Goal: Task Accomplishment & Management: Use online tool/utility

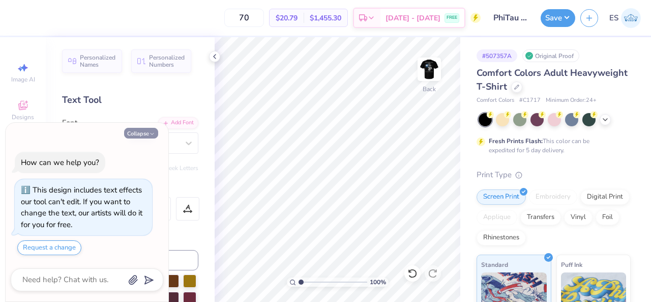
click at [133, 136] on button "Collapse" at bounding box center [141, 133] width 34 height 11
type textarea "x"
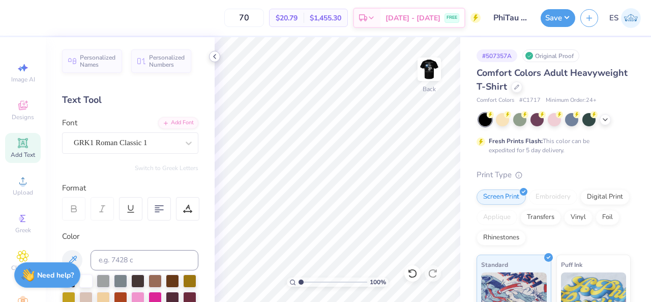
click at [217, 58] on icon at bounding box center [215, 56] width 8 height 8
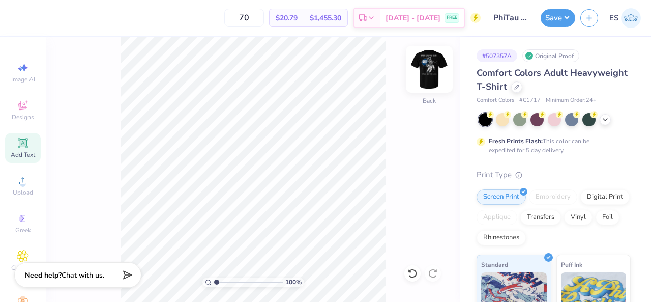
click at [434, 74] on img at bounding box center [429, 69] width 41 height 41
click at [434, 74] on img at bounding box center [429, 69] width 20 height 20
click at [446, 68] on div "100 % Back" at bounding box center [253, 169] width 414 height 264
click at [429, 72] on img at bounding box center [429, 69] width 41 height 41
type input "1.09270749665726"
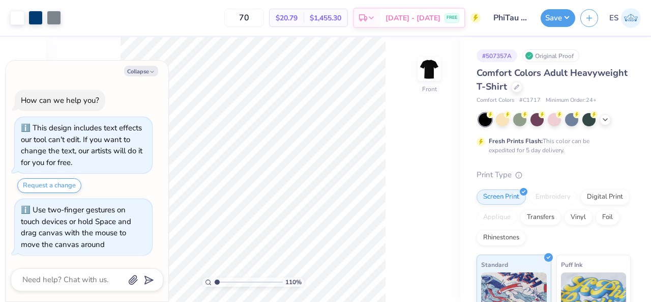
type textarea "x"
type input "1.09749381143564"
type textarea "x"
type input "1.10156982257951"
type textarea "x"
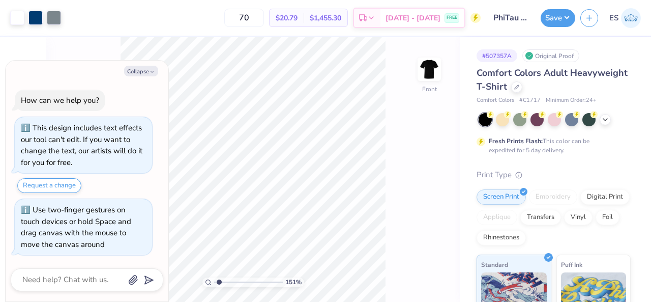
type input "1.5083690578357"
click at [138, 71] on button "Collapse" at bounding box center [141, 71] width 34 height 11
type textarea "x"
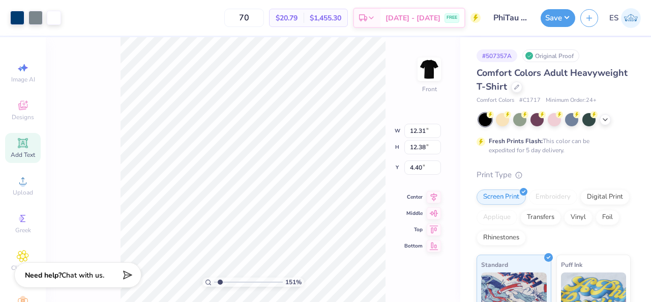
type input "1.5083690578357"
type input "1.27"
type input "2.38"
type input "6.93"
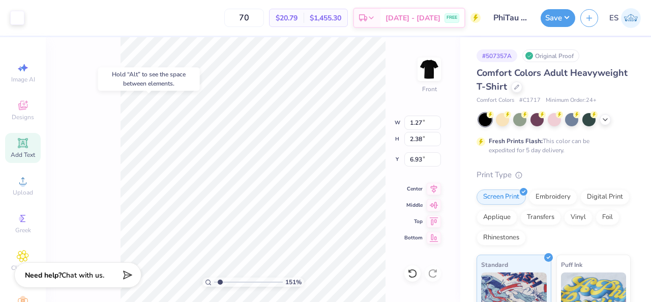
type input "1.5083690578357"
type input "6.89"
type input "1.5083690578357"
type input "1.01"
type input "2.57"
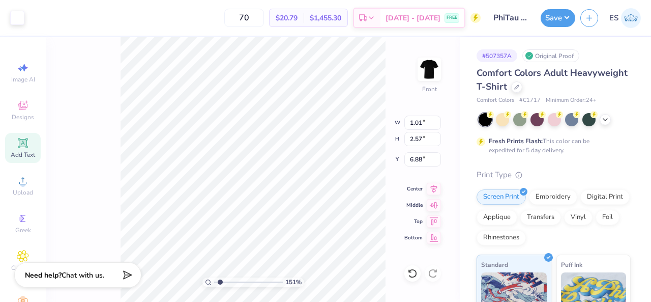
type input "6.88"
type input "1.5083690578357"
type input "5.07"
type input "5.88"
type input "5.74"
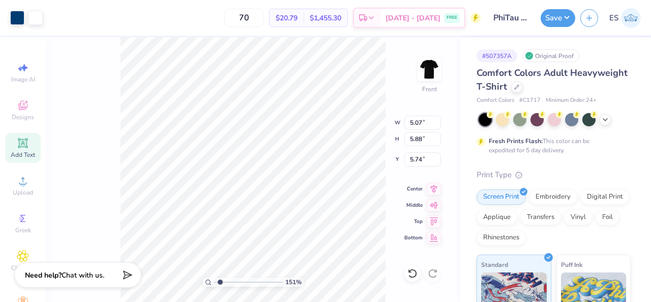
click at [106, 112] on div "151 % Front W 5.07 5.07 " H 5.88 5.88 " Y 5.74 5.74 " Center Middle Top Bottom" at bounding box center [253, 169] width 414 height 264
click at [120, 139] on div "151 % Front W 1.27 1.27 " H 2.38 2.38 " Y 6.89 6.89 " Center Middle Top Bottom" at bounding box center [253, 169] width 414 height 264
type input "2.03788204182996"
type input "0.29"
type input "0.53"
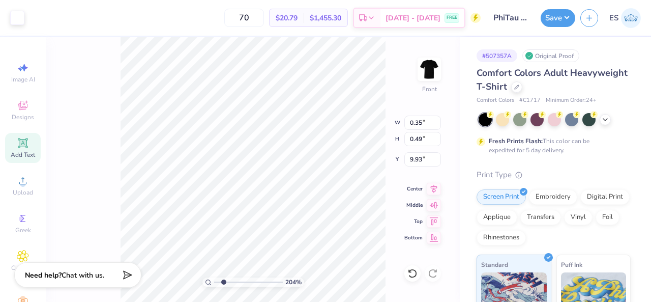
type input "9.76"
type input "2.03788204182996"
type input "0.47"
type input "0.45"
type input "9.98"
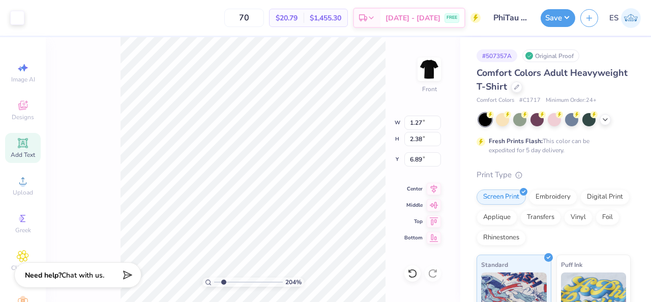
type input "2.03788204182996"
type input "4.84"
type input "5.28"
type input "5.92"
type input "2.03788204182996"
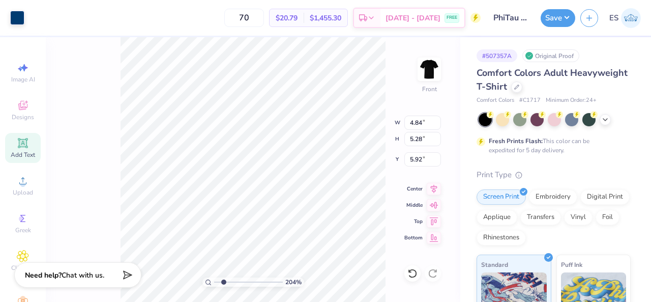
type input "1.01"
type input "2.57"
type input "6.88"
type input "2.03788204182996"
type input "8.11"
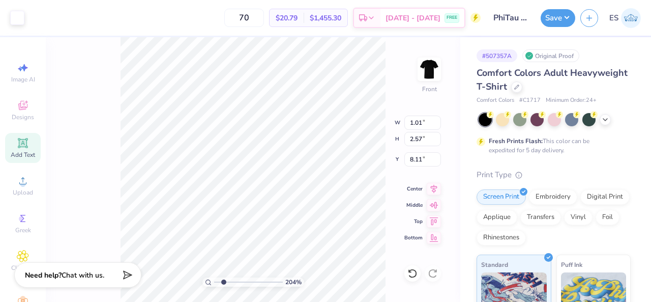
type input "2.03788204182996"
type input "0.54"
type input "1.36"
type input "9.32"
type input "2.03788204182996"
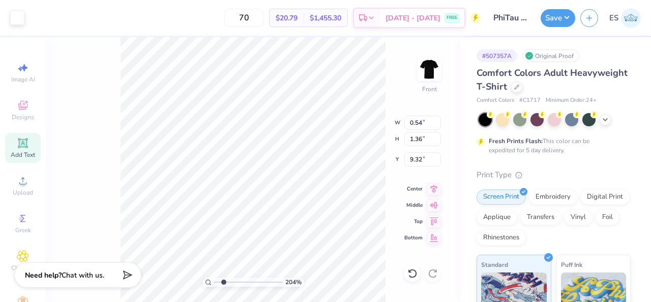
type input "2.84"
type input "2.13"
type input "7.85"
click at [100, 198] on div "218 % Front W 2.84 2.84 " H 2.13 2.13 " Y 7.85 7.85 " Center Middle Top Bottom" at bounding box center [253, 169] width 414 height 264
click at [66, 200] on div "218 % Front W 2.84 2.84 " H 2.13 2.13 " Y 7.85 7.85 " Center Middle Top Bottom" at bounding box center [253, 169] width 414 height 264
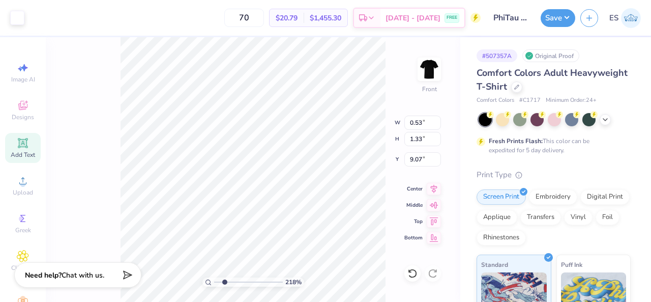
type input "2.17807829016994"
type input "0.61"
type input "1.34"
type input "9.06"
type input "2.17807829016994"
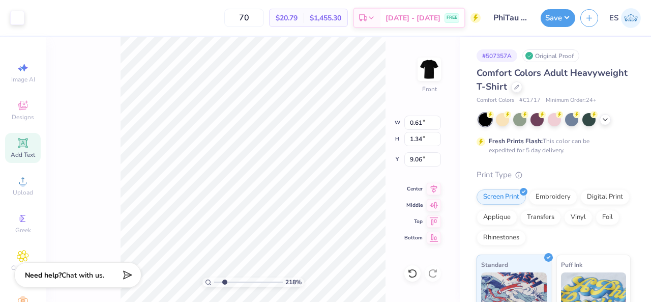
type input "0.77"
type input "1.68"
type input "8.71"
click at [448, 102] on div "218 % Front W 0.77 0.77 " H 1.68 1.68 " Y 8.71 8.71 " Center Middle Top Bottom" at bounding box center [253, 169] width 414 height 264
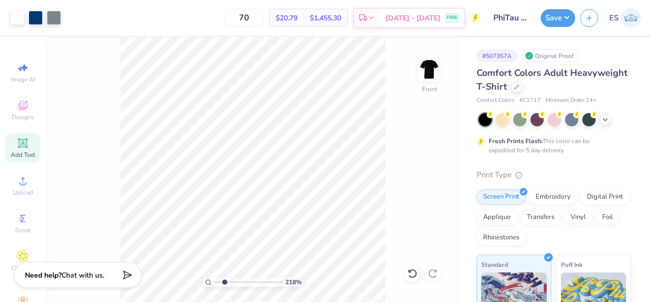
click at [76, 137] on div "218 % Front" at bounding box center [253, 169] width 414 height 264
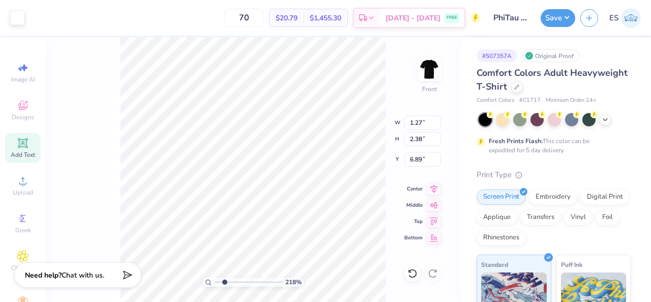
type input "2.17807829016994"
type input "8.32"
click at [402, 96] on div "218 % Front W 1.27 1.27 " H 2.38 2.38 " Y 8.32 8.32 " Center Middle Top Bottom" at bounding box center [253, 169] width 414 height 264
type input "2.17807829016994"
type input "0.91"
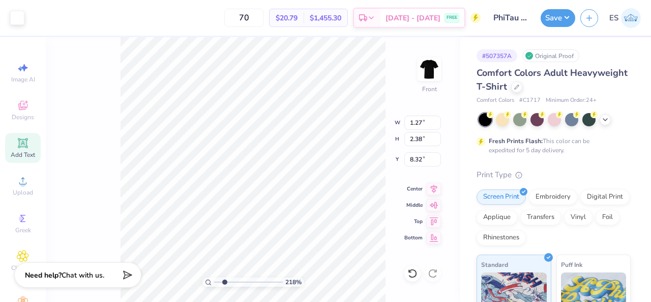
type input "1.70"
type input "9.00"
click at [91, 140] on div "218 % Front W 0.91 0.91 " H 1.70 1.70 " Y 9.00 9.00 " Center Middle Top Bottom" at bounding box center [253, 169] width 414 height 264
type input "2.17807829016994"
type input "8.70"
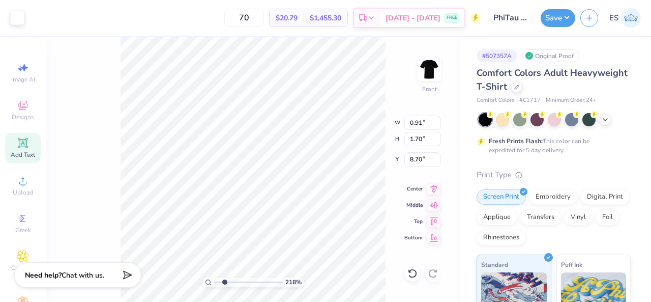
type input "2.17807829016994"
type input "0.85"
type input "1.58"
type input "8.82"
type input "2.17807829016994"
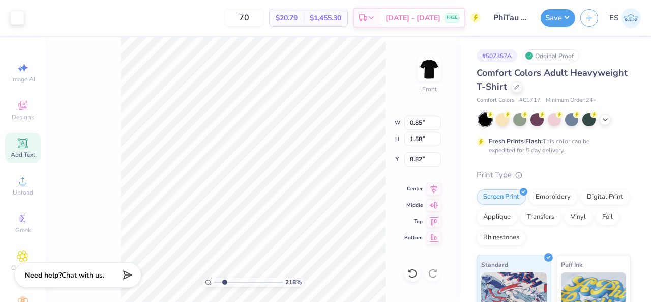
type input "8.48"
type input "2.17807829016994"
type input "8.56"
click at [91, 149] on div "218 % Front W 0.85 0.85 " H 1.58 1.58 " Y 8.56 8.56 " Center Middle Top Bottom" at bounding box center [253, 169] width 414 height 264
click at [75, 152] on div "218 % Front W 0.85 0.85 " H 1.58 1.58 " Y 8.80 8.80 " Center Middle Top Bottom" at bounding box center [253, 169] width 414 height 264
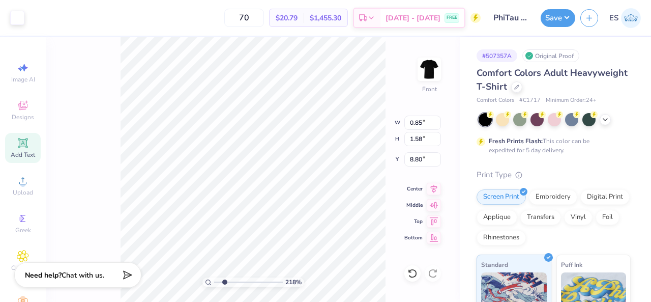
click at [79, 118] on div "218 % Front W 0.85 0.85 " H 1.58 1.58 " Y 8.80 8.80 " Center Middle Top Bottom" at bounding box center [253, 169] width 414 height 264
click at [400, 92] on div "218 % Front W 0.85 0.85 " H 2.31 2.31 " Y 6.96 6.96 " Center Middle Top Bottom" at bounding box center [253, 169] width 414 height 264
type input "2.17807829016994"
type input "8.49"
type input "2.17807829016994"
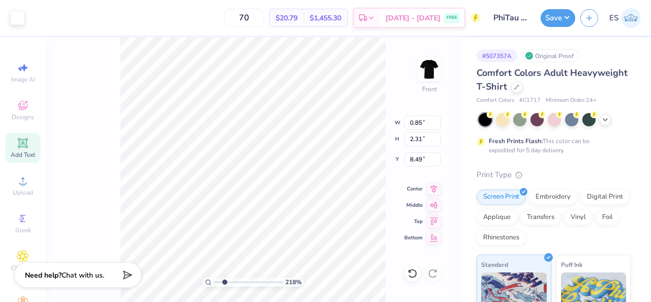
type input "0.50"
type input "1.38"
type input "9.42"
click at [402, 87] on div "218 % Front W 0.50 0.50 " H 1.38 1.38 " Y 9.42 9.42 " Center Middle Top Bottom" at bounding box center [253, 169] width 414 height 264
type input "2.17807829016994"
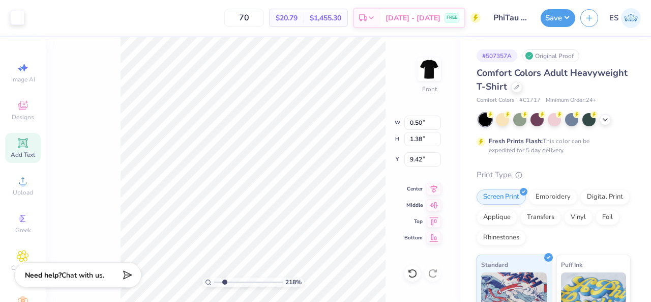
type input "8.95"
type input "2.17807829016994"
type input "0.80"
type input "1.74"
type input "8.74"
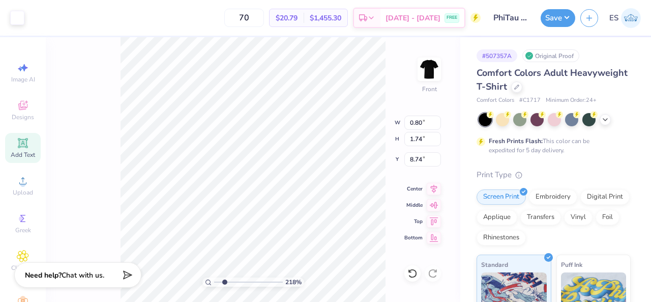
click at [389, 44] on div "218 % Front W 0.80 0.80 " H 1.74 1.74 " Y 8.74 8.74 " Center Middle Top Bottom" at bounding box center [253, 169] width 414 height 264
click at [394, 87] on div "218 % Front W 0.80 0.80 " H 1.74 1.74 " Y 8.74 8.74 " Center Middle Top Bottom" at bounding box center [253, 169] width 414 height 264
click at [412, 90] on div "218 % Front W 0.80 0.80 " H 1.74 1.74 " Y 8.64 8.64 " Center Middle Top Bottom" at bounding box center [253, 169] width 414 height 264
type input "2.17807829016994"
type input "8.59"
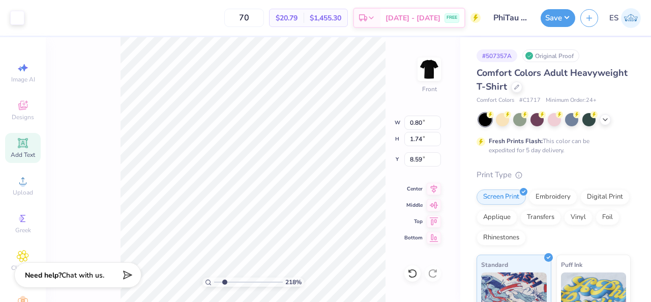
click at [403, 84] on div "218 % Front W 0.80 0.80 " H 1.74 1.74 " Y 8.59 8.59 " Center Middle Top Bottom" at bounding box center [253, 169] width 414 height 264
click at [108, 103] on div "218 % Front W 0.80 0.80 " H 1.74 1.74 " Y 8.59 8.59 " Center Middle Top Bottom" at bounding box center [253, 169] width 414 height 264
type input "2.17807829016994"
type input "5.07"
type input "5.88"
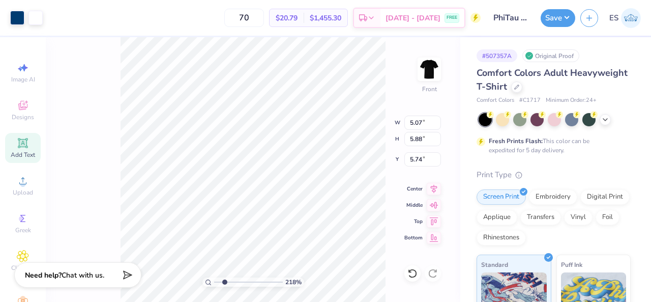
type input "5.74"
click at [94, 124] on div "218 % Front W 5.07 5.07 " H 5.88 5.88 " Y 5.74 5.74 " Center Middle Top Bottom" at bounding box center [253, 169] width 414 height 264
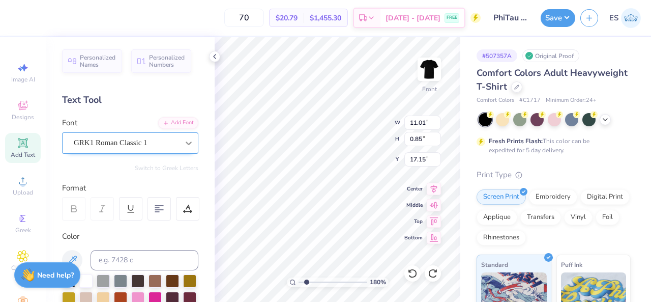
click at [184, 140] on icon at bounding box center [189, 143] width 10 height 10
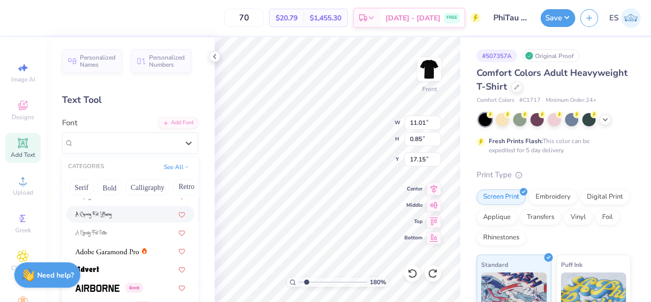
scroll to position [0, 108]
click at [97, 188] on button "Bold" at bounding box center [106, 187] width 25 height 16
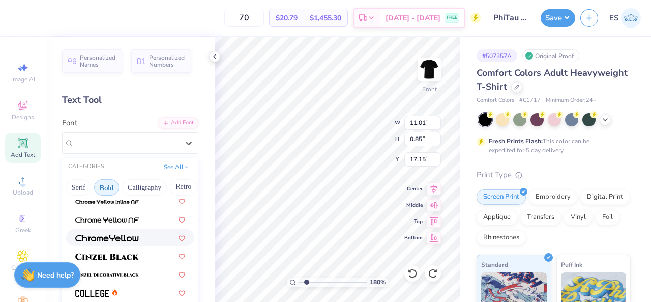
scroll to position [23, 0]
click at [132, 255] on img at bounding box center [107, 255] width 64 height 7
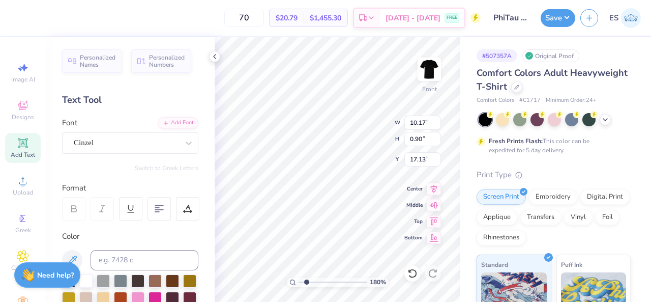
type input "1.79665295154891"
type input "10.17"
type input "0.90"
type input "17.13"
type input "1.79665295154891"
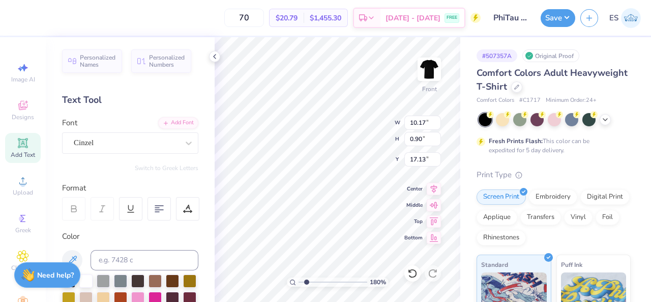
type textarea "fall 2025"
click at [184, 142] on icon at bounding box center [189, 143] width 10 height 10
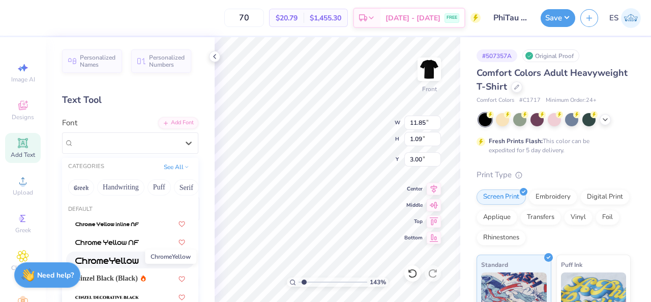
click at [105, 260] on img at bounding box center [107, 260] width 64 height 7
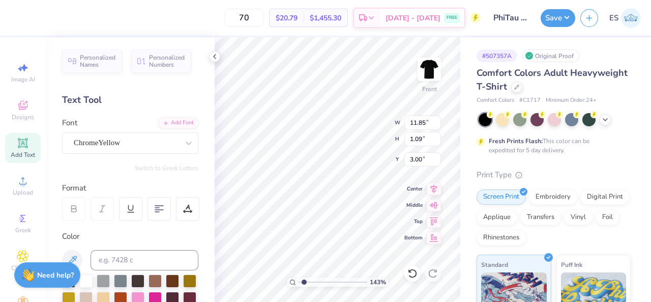
type input "1.43216159761531"
type input "9.89"
type input "1.22"
type input "2.93"
click at [103, 144] on div "ChromeYellow" at bounding box center [126, 143] width 107 height 16
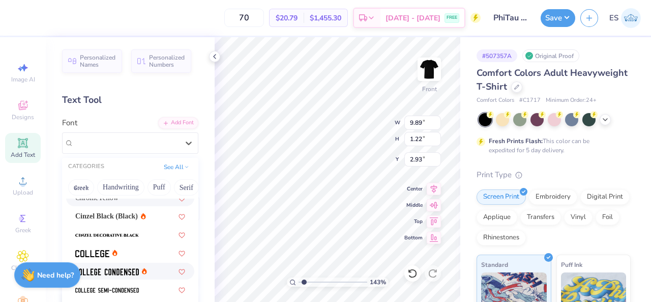
scroll to position [61, 0]
click at [94, 216] on span "Cinzel Black (Black)" at bounding box center [106, 217] width 63 height 11
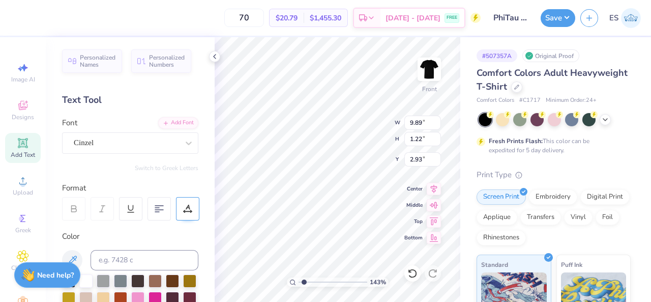
type input "1.43216159761531"
type input "10.42"
type input "0.94"
type input "3.07"
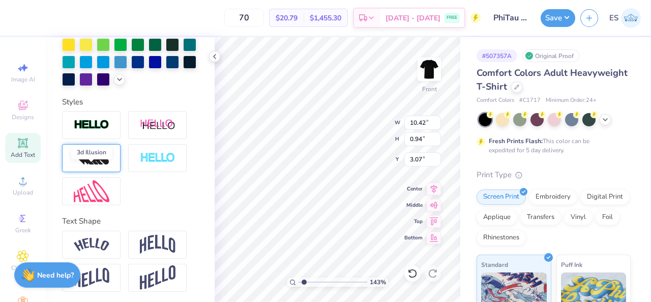
scroll to position [306, 0]
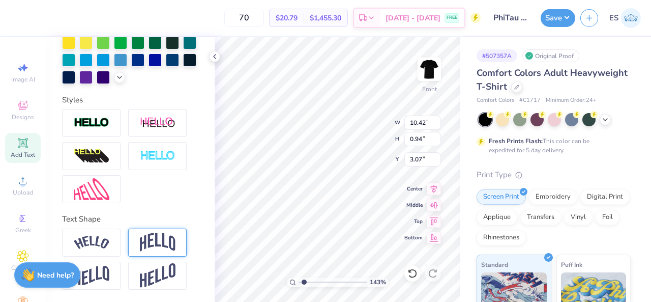
click at [159, 252] on img at bounding box center [158, 241] width 36 height 19
type input "1.43216159761531"
type input "3.03"
type input "2.03"
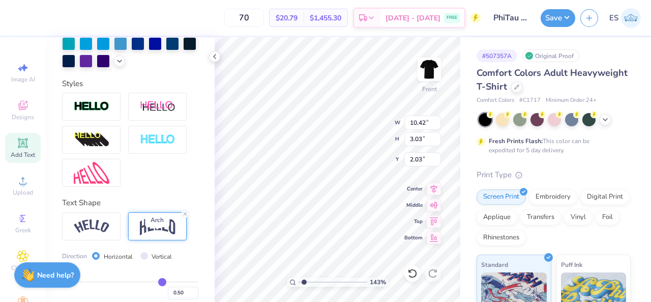
click at [159, 235] on img at bounding box center [158, 225] width 36 height 19
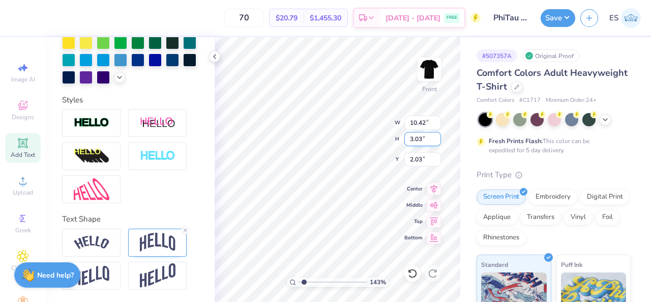
type input "1.43216159761531"
type input "10.92"
click at [425, 139] on input "3.17" at bounding box center [422, 139] width 37 height 14
click at [437, 135] on input "3.18" at bounding box center [422, 139] width 37 height 14
click at [437, 135] on input "3.19" at bounding box center [422, 139] width 37 height 14
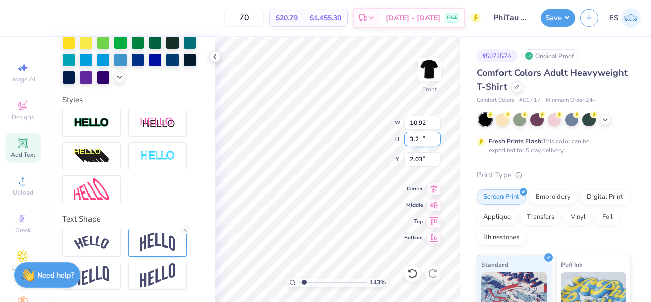
click at [437, 135] on input "3.2" at bounding box center [422, 139] width 37 height 14
click at [437, 135] on input "3.21" at bounding box center [422, 139] width 37 height 14
click at [437, 135] on input "3.22" at bounding box center [422, 139] width 37 height 14
click at [437, 135] on input "3.23" at bounding box center [422, 139] width 37 height 14
click at [437, 135] on input "3.24" at bounding box center [422, 139] width 37 height 14
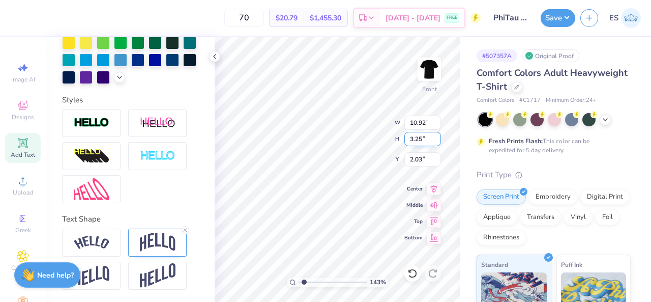
click at [437, 135] on input "3.25" at bounding box center [422, 139] width 37 height 14
click at [437, 135] on input "3.26" at bounding box center [422, 139] width 37 height 14
click at [437, 135] on input "3.27" at bounding box center [422, 139] width 37 height 14
click at [437, 135] on input "3.28" at bounding box center [422, 139] width 37 height 14
click at [437, 135] on input "3.29" at bounding box center [422, 139] width 37 height 14
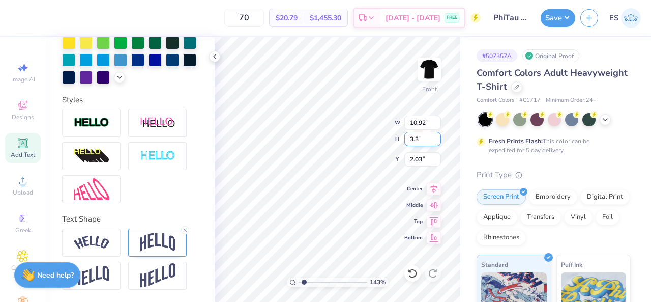
click at [437, 135] on input "3.3" at bounding box center [422, 139] width 37 height 14
click at [437, 135] on input "3.31" at bounding box center [422, 139] width 37 height 14
click at [437, 135] on input "3.32" at bounding box center [422, 139] width 37 height 14
click at [437, 135] on input "3.33" at bounding box center [422, 139] width 37 height 14
click at [437, 135] on input "3.34" at bounding box center [422, 139] width 37 height 14
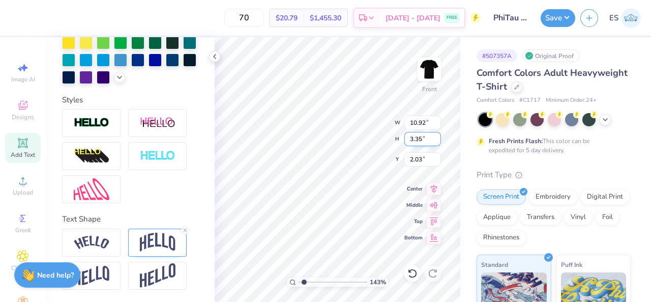
type input "3.35"
click at [437, 135] on input "3.35" at bounding box center [422, 139] width 37 height 14
drag, startPoint x: 422, startPoint y: 138, endPoint x: 405, endPoint y: 138, distance: 16.3
click at [405, 138] on input "3.35" at bounding box center [422, 139] width 37 height 14
type input "4"
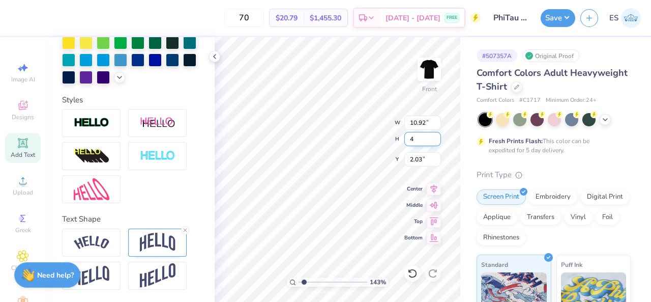
click at [423, 139] on input "4" at bounding box center [422, 139] width 37 height 14
type input "1.43216159761531"
type input "13.76"
type input "4.00"
type input "1.62"
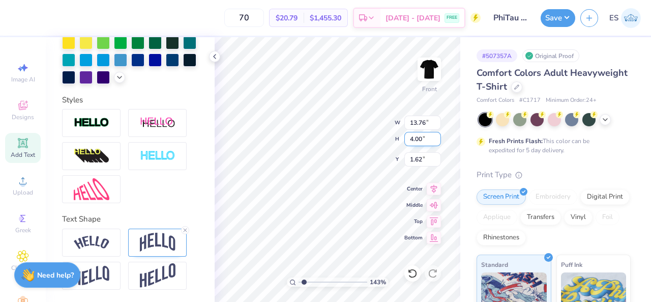
type input "1.43216159761531"
type input "3.00"
type input "1.43216159761531"
type input "2.43"
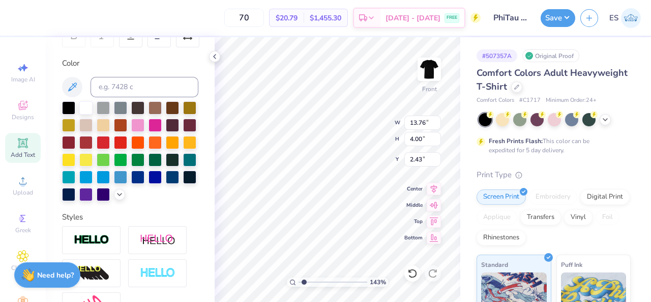
scroll to position [174, 0]
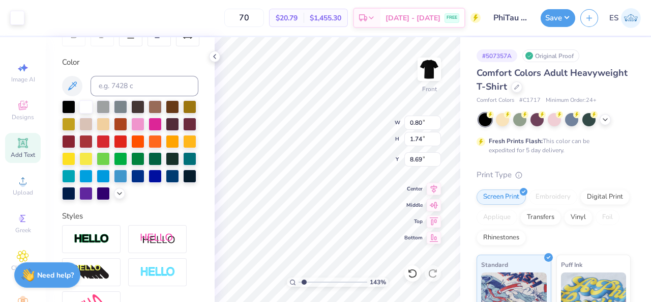
type input "1.43216159761531"
type input "0.85"
type input "1.58"
type input "8.70"
type input "1.27741045971684"
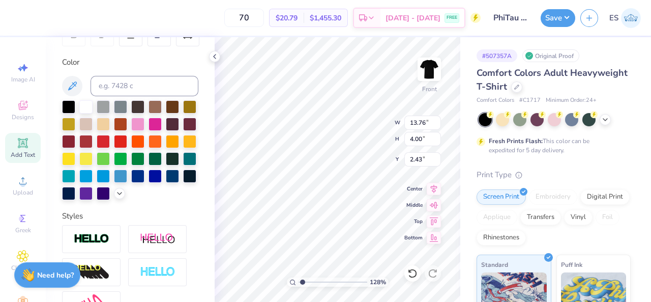
type input "0.21"
type input "0.19"
type input "6.38"
type input "1.27741045971684"
type input "7.72"
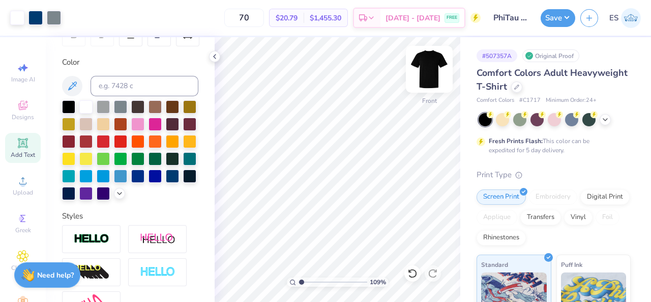
click at [426, 69] on img at bounding box center [429, 69] width 41 height 41
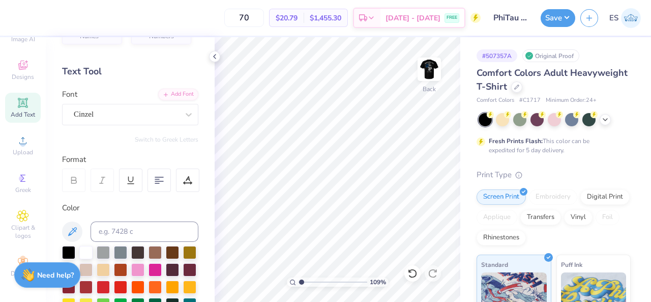
scroll to position [27, 0]
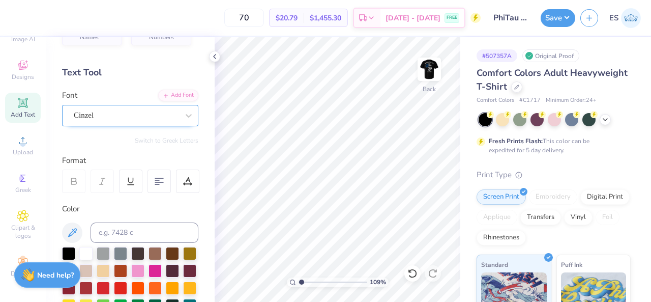
click at [126, 116] on div "Cinzel" at bounding box center [126, 115] width 107 height 16
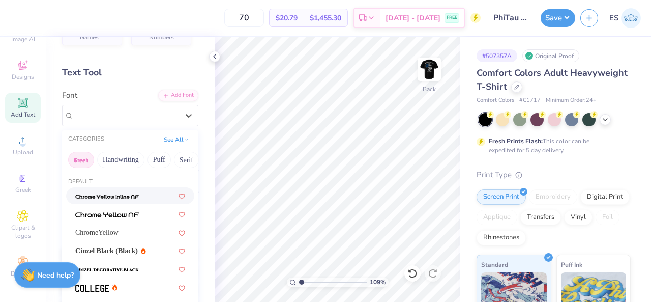
click at [84, 158] on button "Greek" at bounding box center [81, 160] width 26 height 16
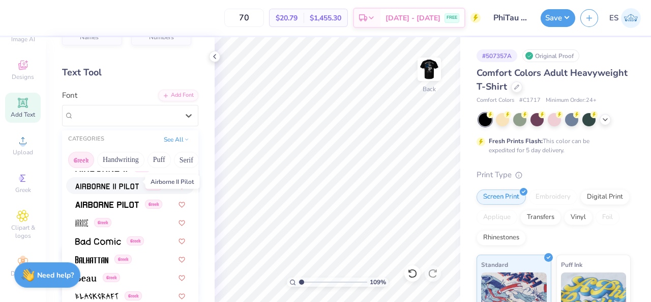
scroll to position [52, 0]
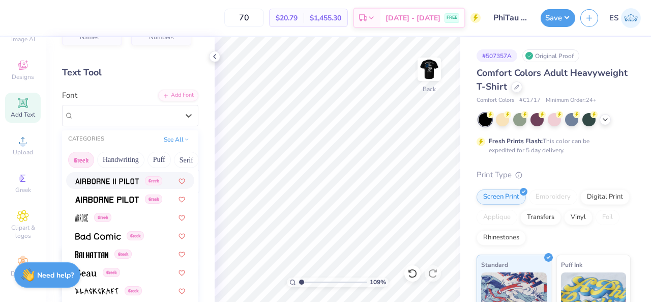
click at [113, 180] on img at bounding box center [107, 180] width 64 height 7
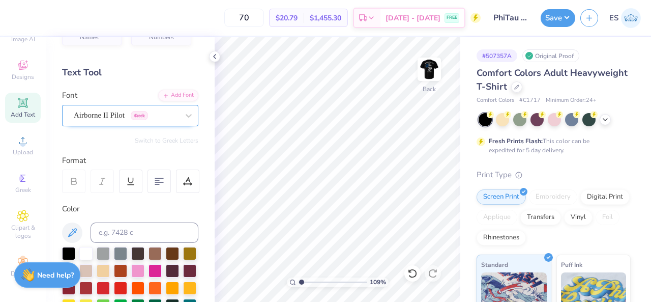
click at [158, 117] on div "Airborne II Pilot Greek" at bounding box center [126, 115] width 107 height 16
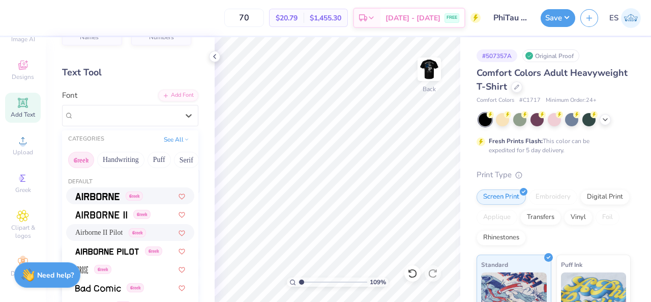
click at [98, 196] on img at bounding box center [97, 196] width 44 height 7
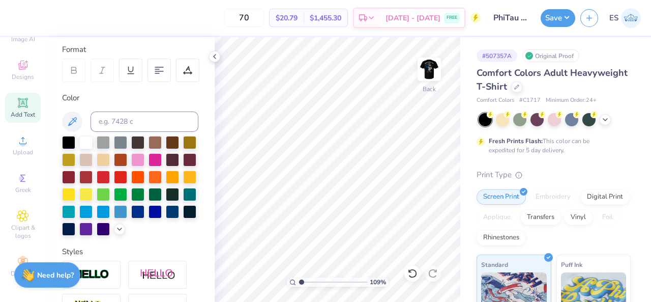
scroll to position [0, 0]
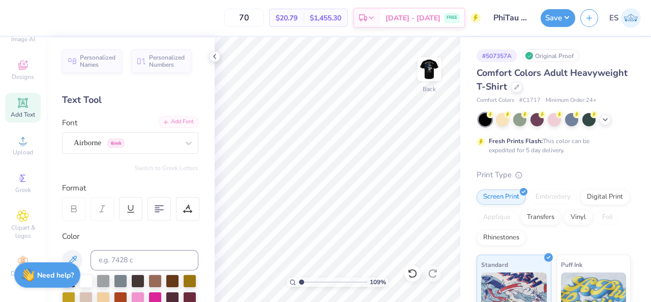
click at [162, 122] on div "Add Font" at bounding box center [178, 122] width 40 height 12
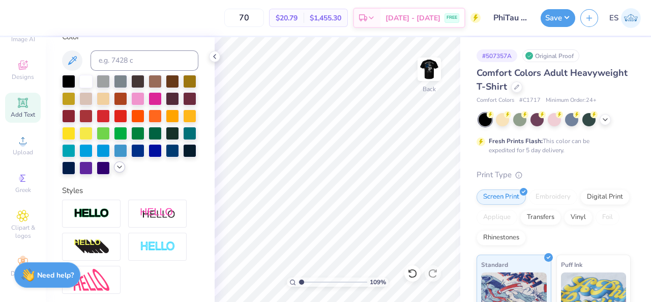
scroll to position [198, 0]
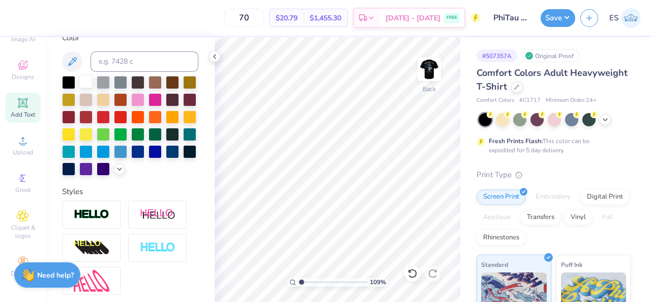
click at [84, 78] on div at bounding box center [85, 81] width 13 height 13
type input "1"
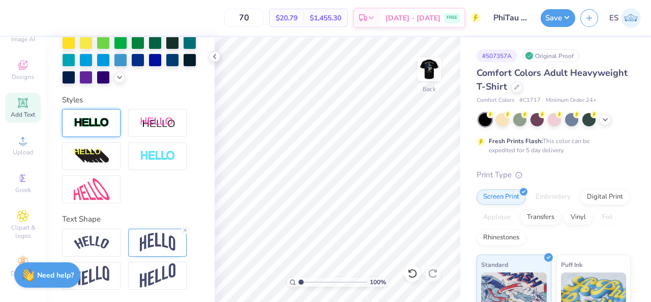
scroll to position [0, 0]
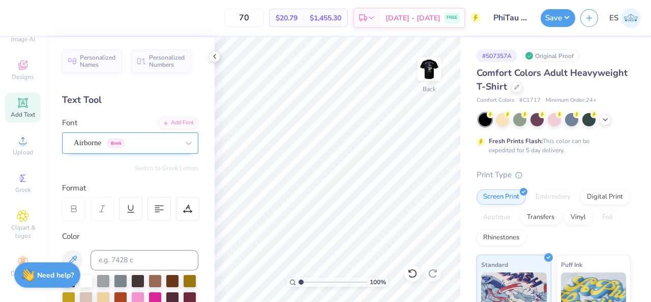
click at [168, 141] on div "Airborne Greek" at bounding box center [126, 143] width 107 height 16
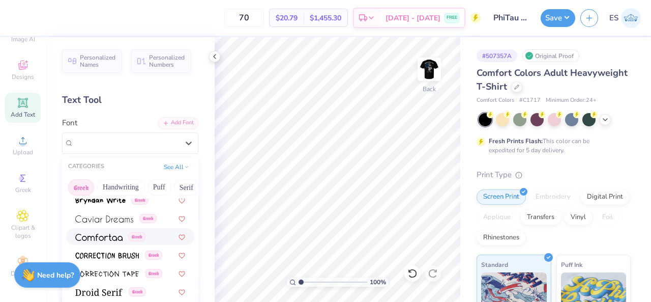
scroll to position [227, 0]
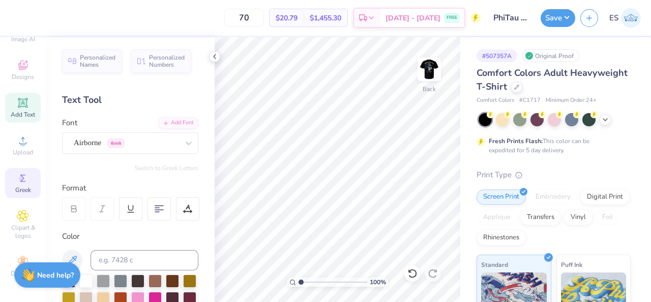
click at [27, 177] on div "Greek" at bounding box center [23, 183] width 36 height 30
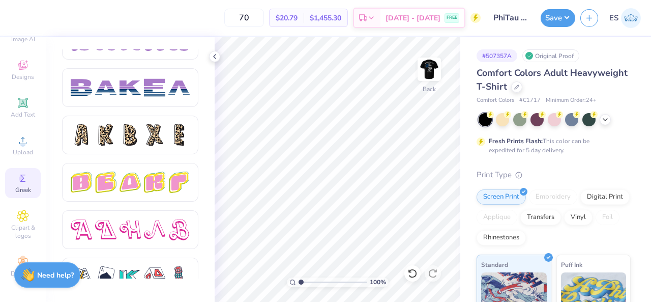
scroll to position [1804, 0]
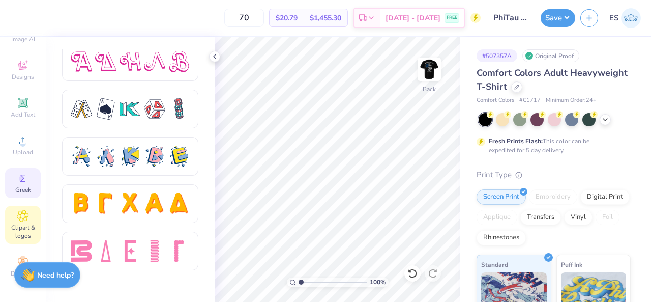
click at [15, 223] on span "Clipart & logos" at bounding box center [23, 231] width 36 height 16
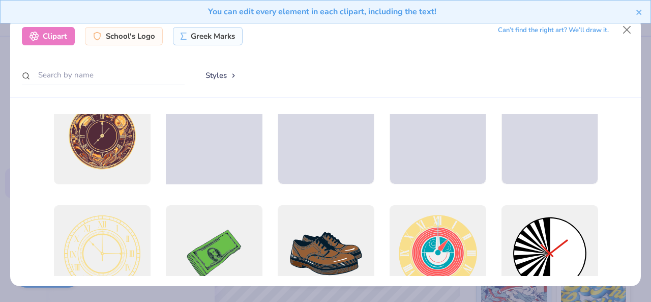
scroll to position [0, 0]
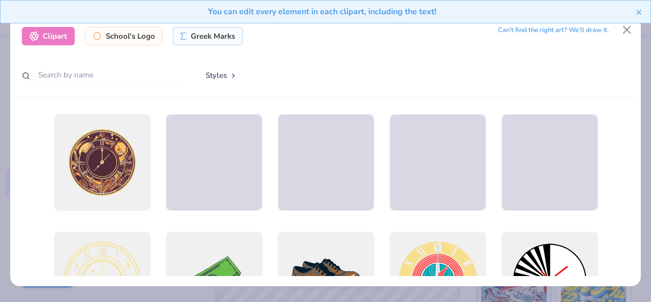
click at [624, 28] on div "You can edit every element in each clipart, including the text!" at bounding box center [325, 15] width 651 height 31
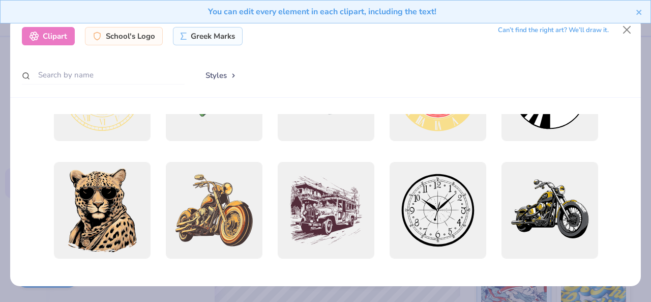
scroll to position [354, 0]
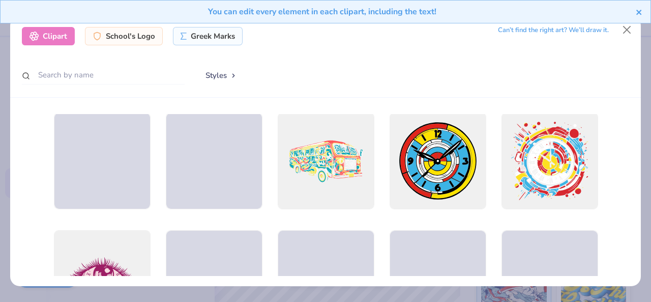
click at [639, 12] on icon "close" at bounding box center [638, 12] width 5 height 5
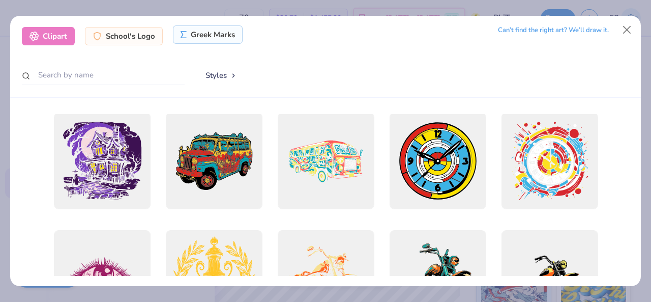
click at [223, 35] on div "Greek Marks" at bounding box center [208, 34] width 70 height 18
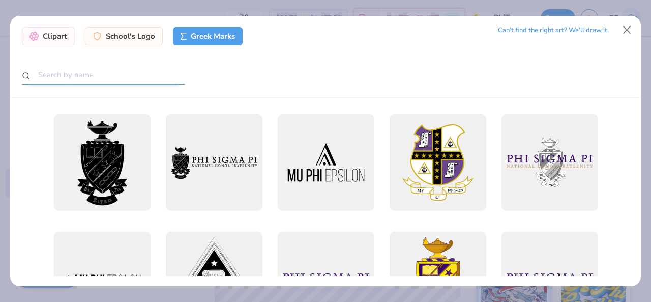
click at [83, 76] on input "text" at bounding box center [103, 75] width 163 height 19
type input "phi kappa tau"
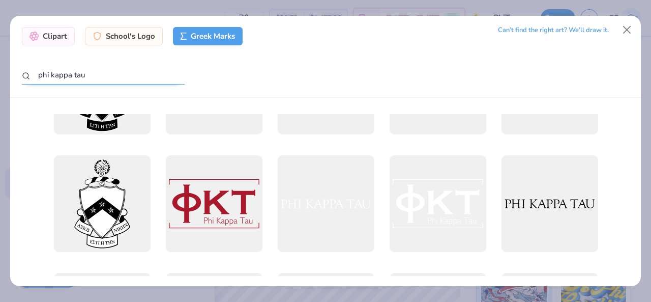
scroll to position [0, 0]
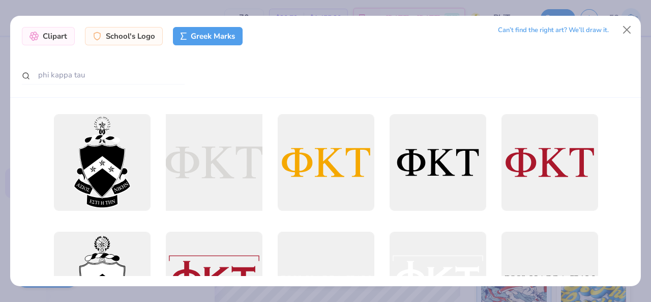
click at [227, 158] on div at bounding box center [214, 162] width 106 height 106
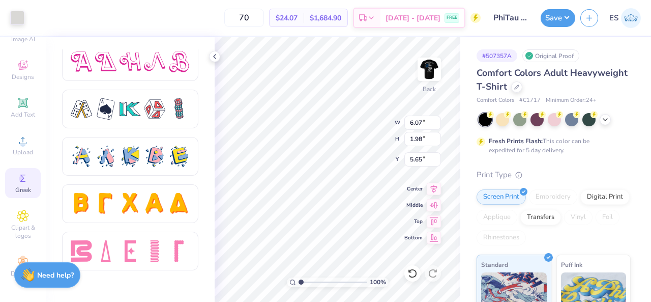
type input "6.07"
type input "1.98"
type input "5.65"
type input "4.75"
type input "1.55"
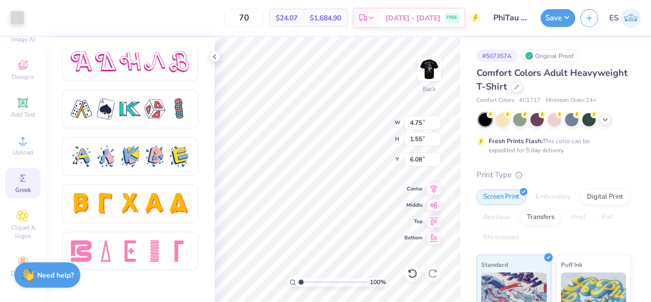
type input "3.00"
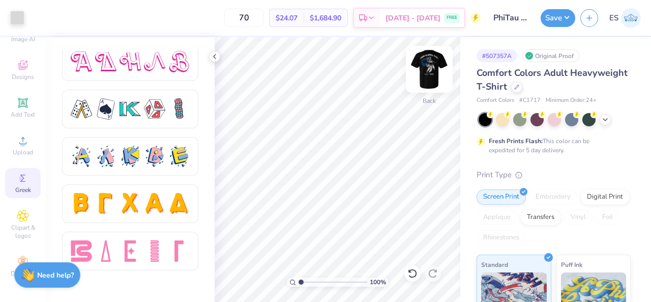
click at [429, 75] on img at bounding box center [429, 69] width 41 height 41
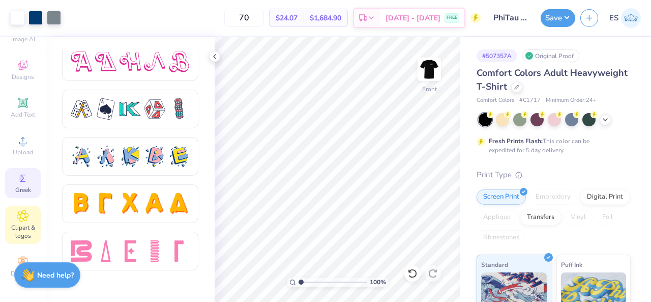
click at [18, 223] on span "Clipart & logos" at bounding box center [23, 231] width 36 height 16
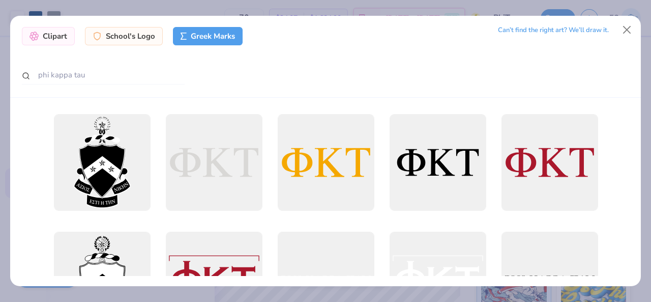
click at [85, 85] on div "Clipart School's Logo Greek Marks Can’t find the right art? We’ll draw it. phi …" at bounding box center [325, 57] width 631 height 82
drag, startPoint x: 122, startPoint y: 80, endPoint x: 22, endPoint y: 69, distance: 100.4
click at [22, 69] on input "phi kappa tau" at bounding box center [103, 75] width 163 height 19
type input "skull"
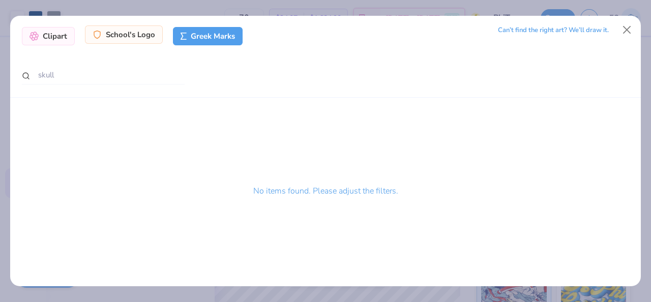
click at [115, 37] on div "School's Logo" at bounding box center [124, 34] width 78 height 18
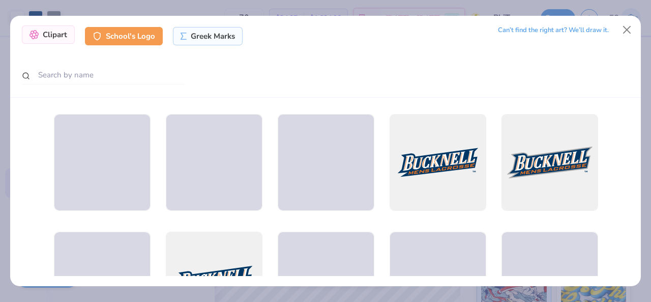
click at [49, 36] on div "Clipart" at bounding box center [48, 34] width 53 height 18
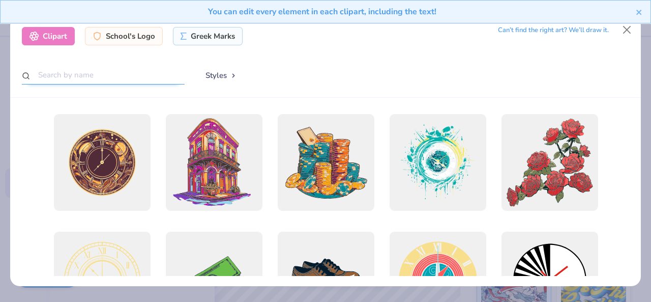
click at [96, 78] on input "text" at bounding box center [103, 75] width 163 height 19
type input "skull"
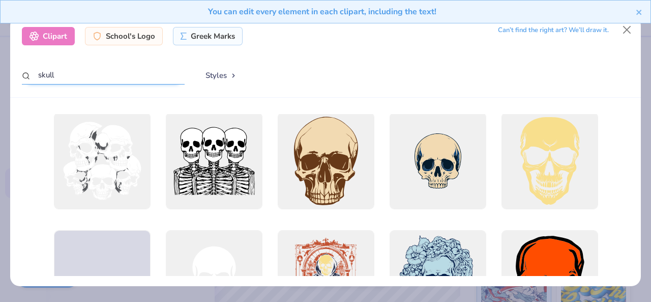
scroll to position [354, 0]
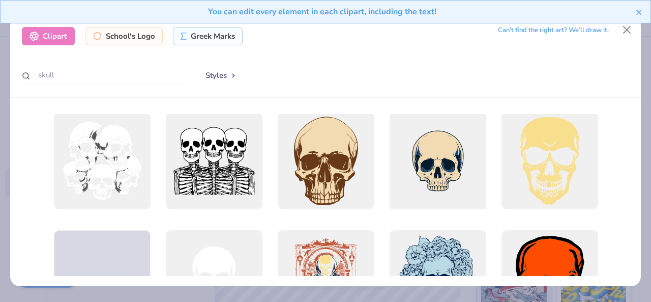
click at [437, 174] on div at bounding box center [437, 161] width 106 height 106
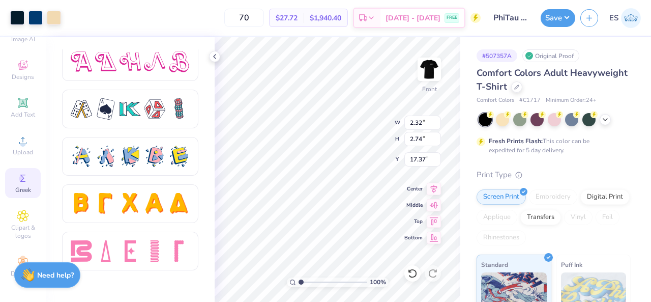
type input "2.32"
type input "2.74"
type input "17.37"
type input "1.22043748171592"
type input "7.74"
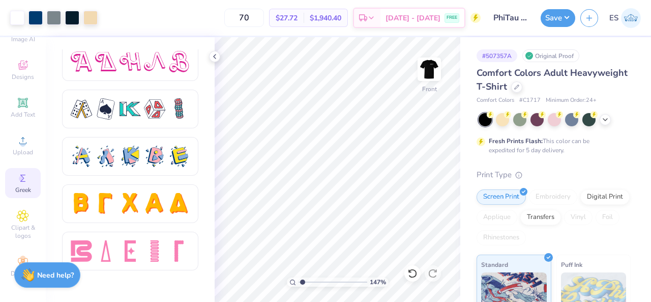
type input "1.47282071982128"
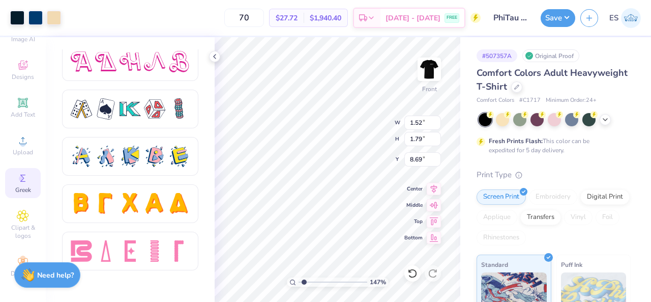
type input "1.52"
type input "1.79"
type input "8.70"
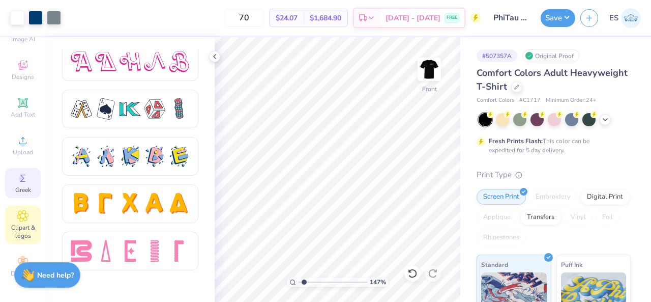
click at [20, 213] on icon at bounding box center [22, 215] width 5 height 5
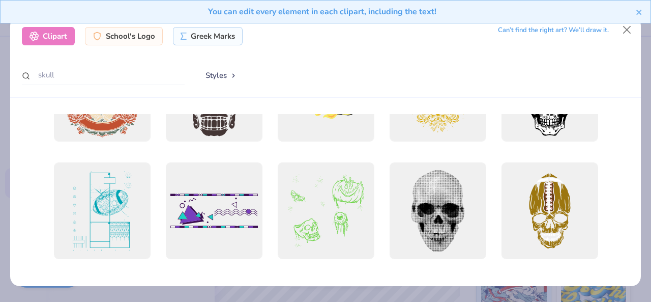
scroll to position [1745, 0]
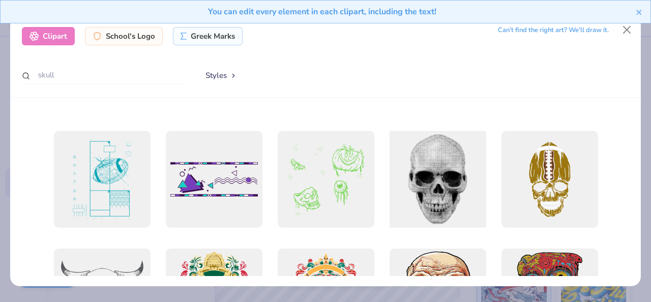
click at [443, 172] on div at bounding box center [437, 179] width 106 height 106
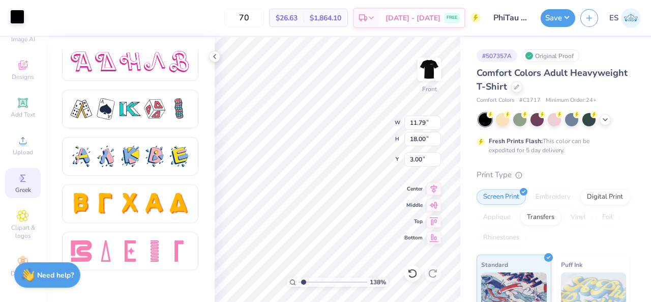
click at [16, 18] on div at bounding box center [17, 17] width 14 height 14
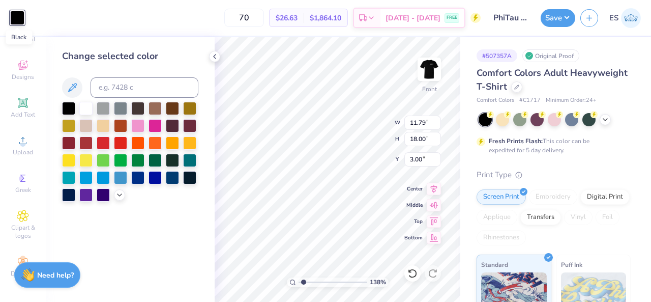
click at [16, 18] on div at bounding box center [17, 18] width 14 height 14
click at [87, 110] on div at bounding box center [85, 107] width 13 height 13
type input "1.38057556024474"
type input "4.42"
type input "6.75"
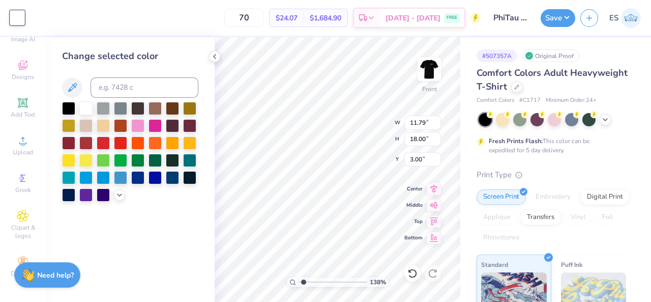
type input "7.00"
type input "1.20276159794874"
type input "9.84"
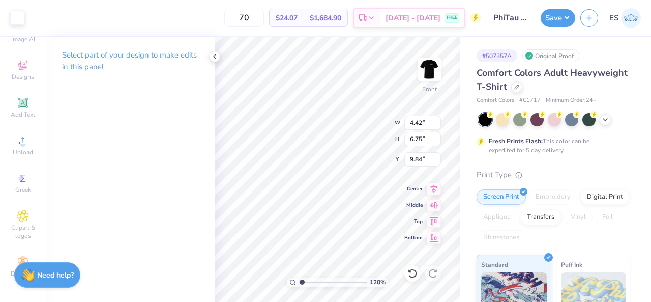
type input "1.20276159794874"
type input "2.23"
type input "3.40"
type input "13.18"
type input "1.20276159794874"
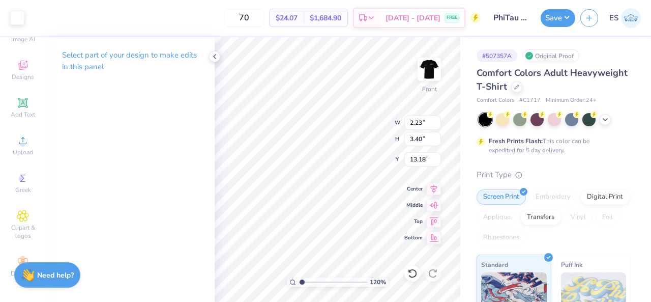
type input "7.46"
type input "1.20276159794874"
type input "1.49"
type input "2.28"
type input "8.58"
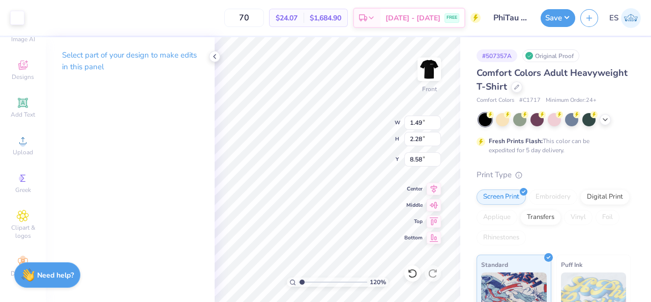
type input "1.20276159794874"
type input "1.54"
type input "8.59"
click at [146, 135] on div "Select part of your design to make edits in this panel" at bounding box center [130, 169] width 169 height 264
type input "1.20276159794874"
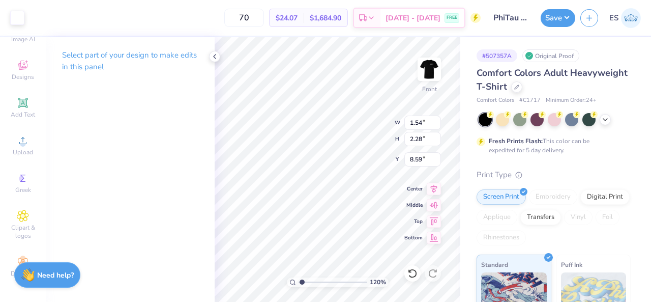
type input "8.65"
type input "1.20276159794874"
type input "8.83"
click at [124, 145] on div "Select part of your design to make edits in this panel" at bounding box center [130, 169] width 169 height 264
click at [138, 153] on div "Select part of your design to make edits in this panel" at bounding box center [130, 169] width 169 height 264
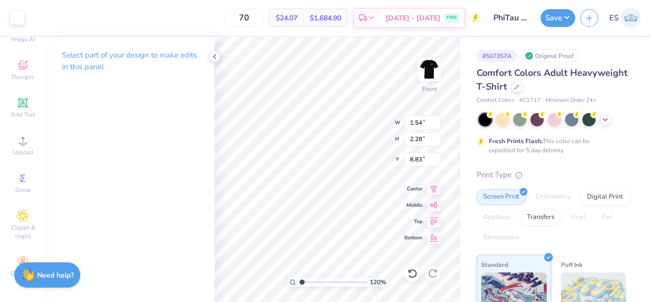
type input "1.20276159794874"
type input "8.65"
click at [167, 161] on div "Select part of your design to make edits in this panel" at bounding box center [130, 169] width 169 height 264
type input "1.20276159794874"
type input "8.83"
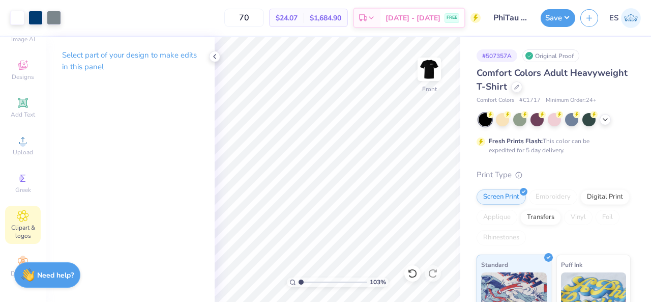
click at [19, 223] on span "Clipart & logos" at bounding box center [23, 231] width 36 height 16
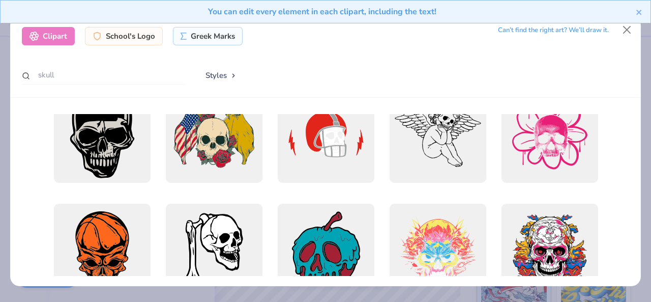
scroll to position [614, 0]
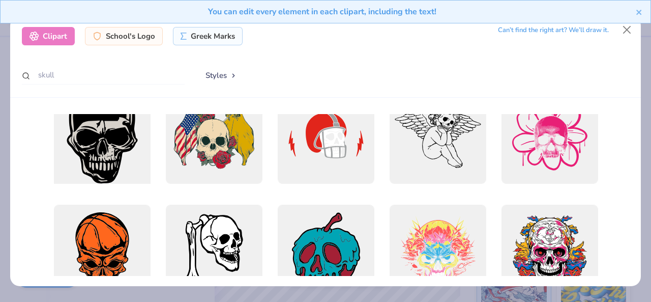
click at [102, 166] on div at bounding box center [102, 135] width 106 height 106
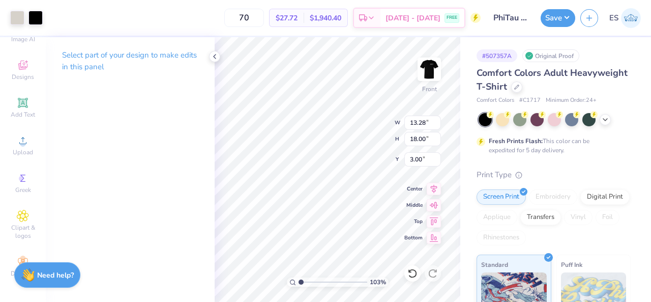
type input "1.03438664723669"
type input "2.49"
type input "3.37"
type input "17.62"
click at [17, 16] on div at bounding box center [17, 17] width 14 height 14
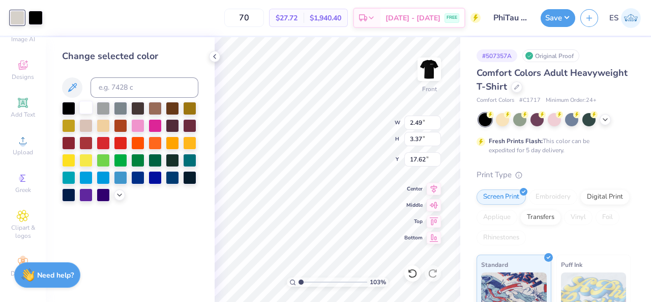
click at [83, 108] on div at bounding box center [85, 107] width 13 height 13
type input "1.03438664723669"
type input "2.48"
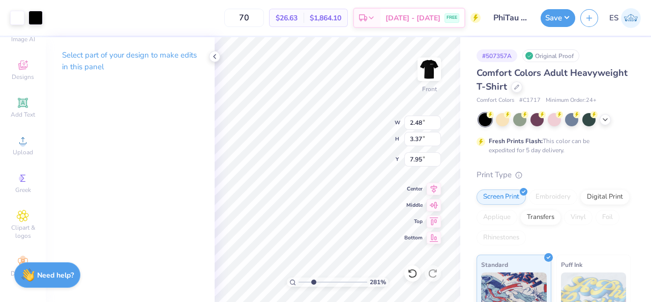
type input "2.81245507321125"
type input "7.33"
type input "2.81245507321125"
type input "1.34"
type input "1.81"
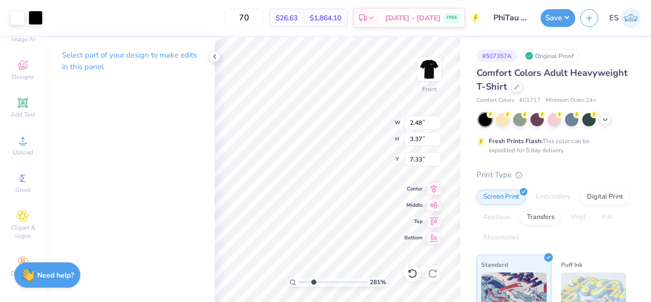
type input "8.84"
type input "2.81245507321125"
type input "8.67"
type input "2.81245507321125"
type input "0.72"
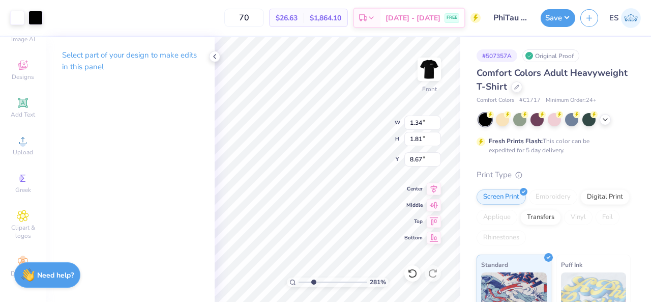
type input "0.33"
type input "10.48"
type input "2.81245507321125"
type input "1.34"
type input "1.81"
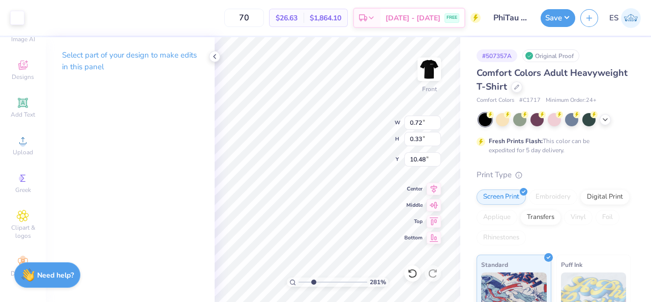
type input "8.67"
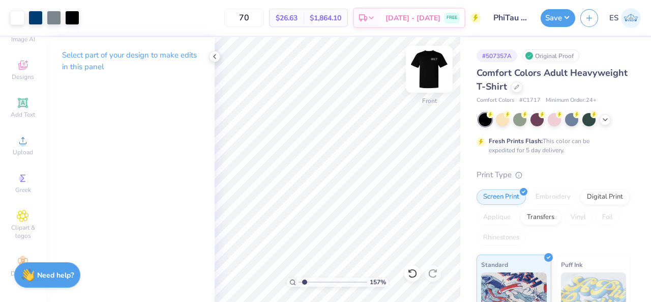
click at [425, 71] on img at bounding box center [429, 69] width 41 height 41
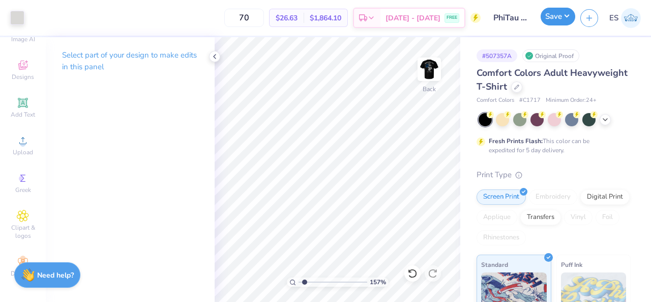
click at [554, 19] on button "Save" at bounding box center [558, 17] width 35 height 18
type input "1.56684131899791"
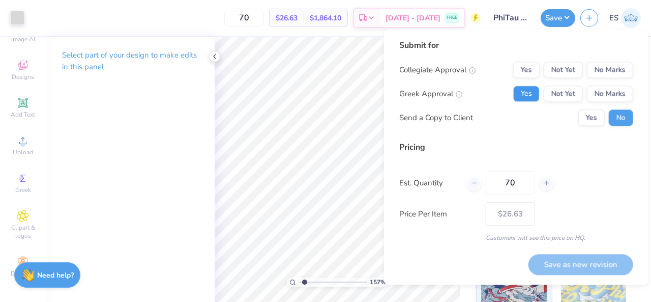
click at [530, 94] on button "Yes" at bounding box center [526, 93] width 26 height 16
click at [604, 67] on button "No Marks" at bounding box center [610, 70] width 46 height 16
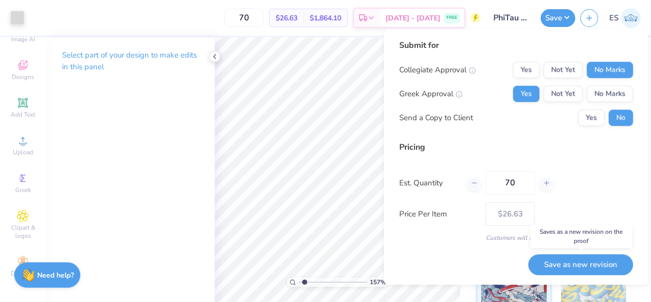
click at [587, 264] on button "Save as new revision" at bounding box center [580, 264] width 105 height 21
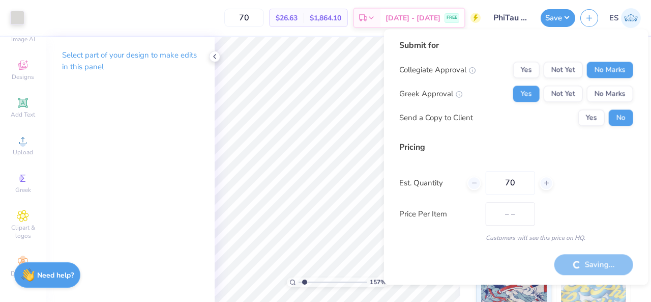
type input "$26.63"
